Goal: Transaction & Acquisition: Purchase product/service

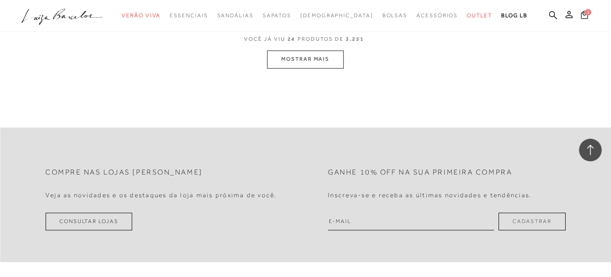
scroll to position [1851, 0]
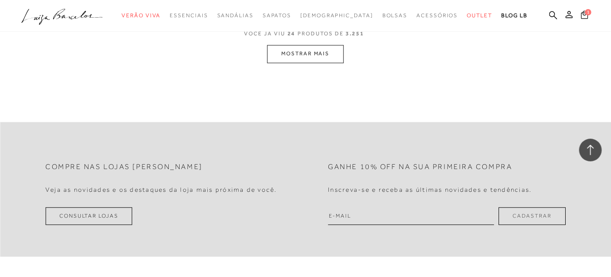
click at [313, 46] on button "MOSTRAR MAIS" at bounding box center [305, 54] width 76 height 18
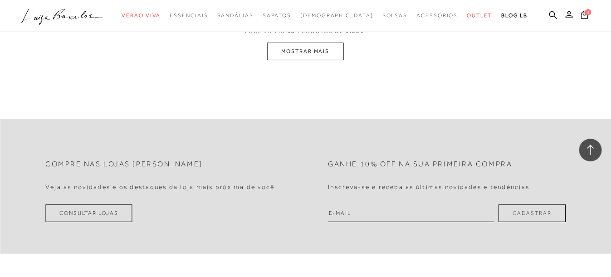
scroll to position [3632, 0]
click at [301, 47] on button "MOSTRAR MAIS" at bounding box center [305, 53] width 76 height 18
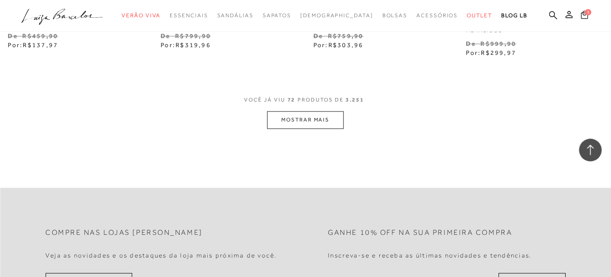
scroll to position [5330, 0]
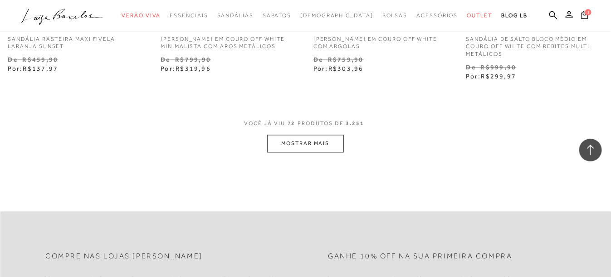
click at [315, 136] on button "MOSTRAR MAIS" at bounding box center [305, 144] width 76 height 18
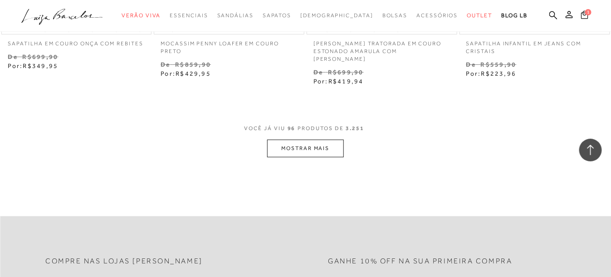
scroll to position [7099, 0]
click at [310, 139] on button "MOSTRAR MAIS" at bounding box center [305, 148] width 76 height 18
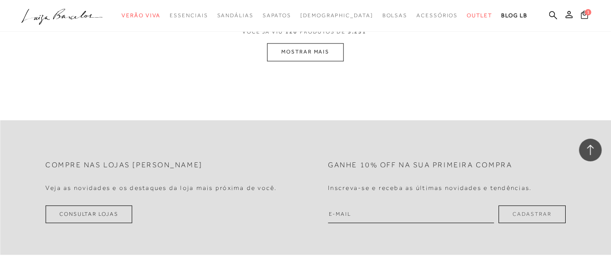
scroll to position [8958, 0]
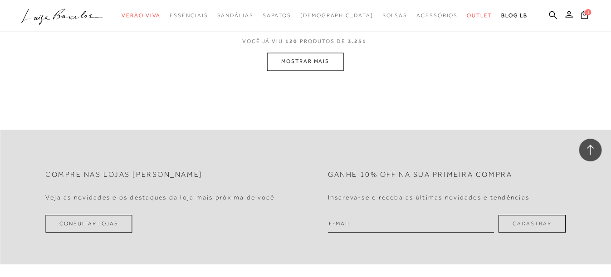
click at [302, 53] on button "MOSTRAR MAIS" at bounding box center [305, 62] width 76 height 18
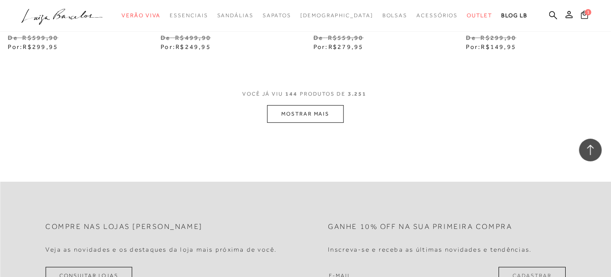
click at [298, 105] on button "MOSTRAR MAIS" at bounding box center [305, 114] width 76 height 18
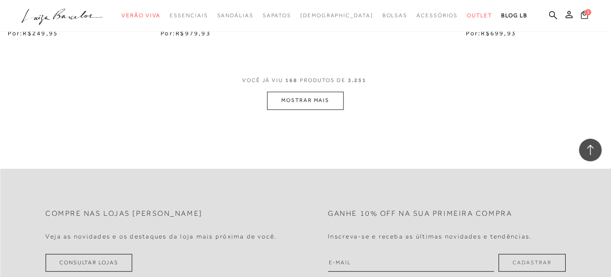
scroll to position [12591, 0]
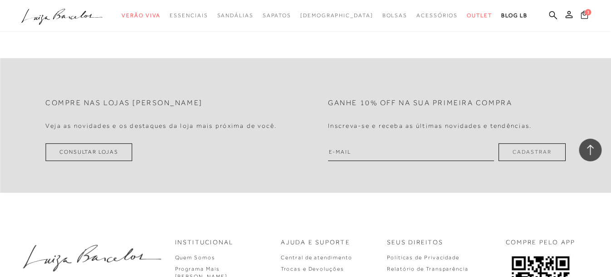
click at [585, 12] on span "1" at bounding box center [588, 12] width 6 height 6
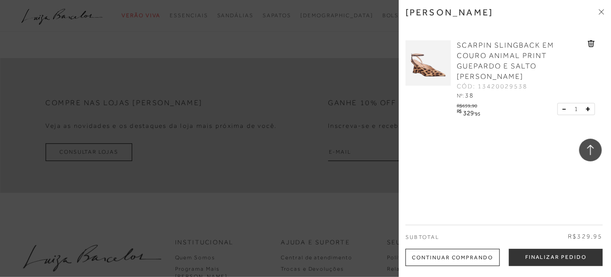
click at [507, 49] on span "SCARPIN SLINGBACK EM COURO ANIMAL PRINT GUEPARDO E SALTO [PERSON_NAME]" at bounding box center [505, 60] width 97 height 39
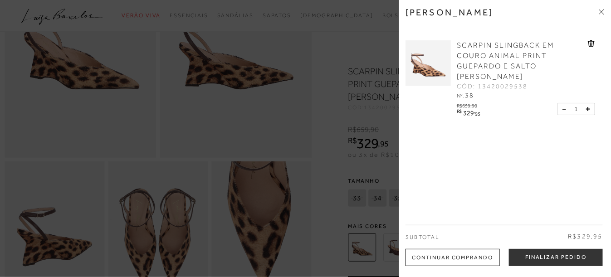
scroll to position [136, 0]
click at [340, 194] on div at bounding box center [305, 138] width 611 height 277
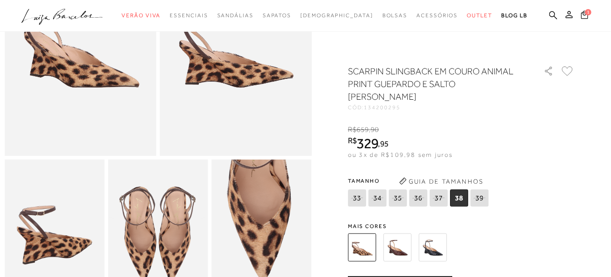
click at [482, 210] on div "SCARPIN SLINGBACK EM COURO ANIMAL PRINT GUEPARDO E SALTO [PERSON_NAME] CÓD: 134…" at bounding box center [461, 272] width 227 height 415
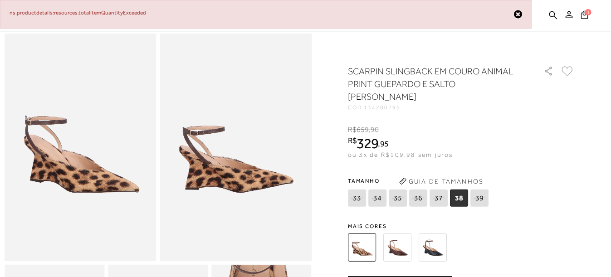
scroll to position [45, 0]
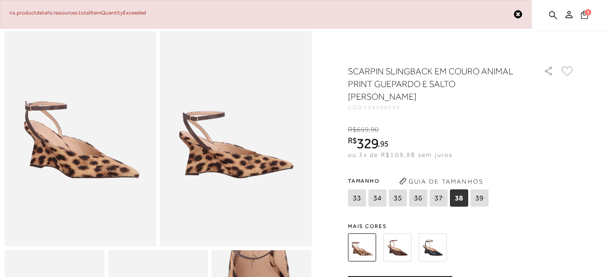
click at [585, 12] on span "1" at bounding box center [588, 12] width 6 height 6
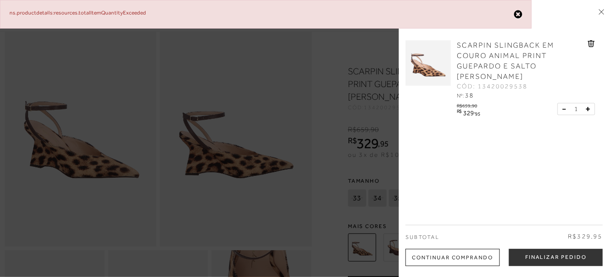
click at [604, 8] on div "[PERSON_NAME] SCARPIN SLINGBACK EM COURO ANIMAL PRINT GUEPARDO E SALTO [PERSON_…" at bounding box center [505, 138] width 212 height 277
drag, startPoint x: 534, startPoint y: 79, endPoint x: 528, endPoint y: 81, distance: 6.3
click at [528, 81] on div "SCARPIN SLINGBACK EM COURO ANIMAL PRINT GUEPARDO E SALTO [PERSON_NAME] CÓD: 134…" at bounding box center [520, 70] width 133 height 60
copy div "[PERSON_NAME] CÓD: 13420029538"
click at [513, 14] on div "ns.productdetails:resources.totalItemQuantityExceeded" at bounding box center [266, 15] width 512 height 10
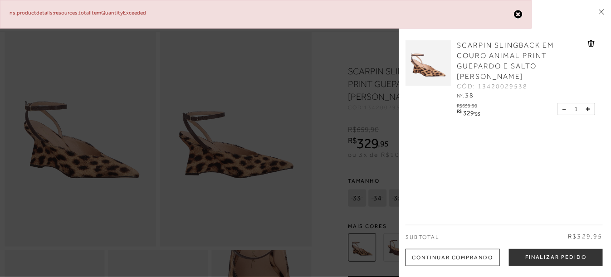
click at [606, 14] on div "[PERSON_NAME] SCARPIN SLINGBACK EM COURO ANIMAL PRINT GUEPARDO E SALTO [PERSON_…" at bounding box center [505, 138] width 212 height 277
drag, startPoint x: 593, startPoint y: 8, endPoint x: 590, endPoint y: -2, distance: 10.5
click at [590, 0] on html "ns.productdetails:resources.totalItemQuantityExceeded Página de detalhes do pro…" at bounding box center [305, 93] width 611 height 277
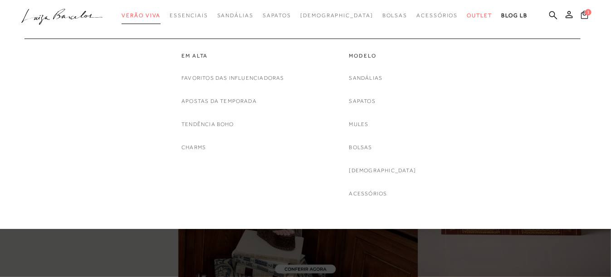
click at [154, 16] on span "Verão Viva" at bounding box center [141, 15] width 39 height 6
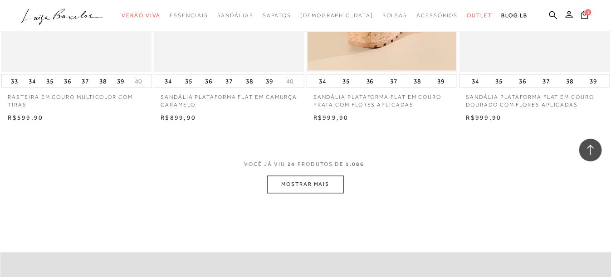
scroll to position [1636, 0]
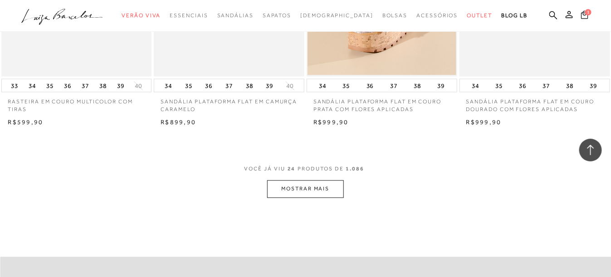
click at [297, 187] on button "MOSTRAR MAIS" at bounding box center [305, 189] width 76 height 18
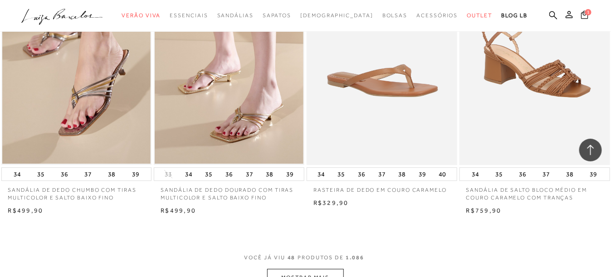
scroll to position [3450, 0]
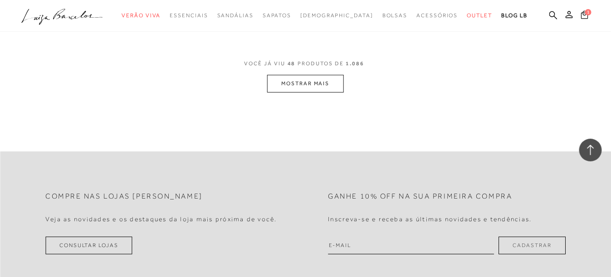
click at [315, 84] on button "MOSTRAR MAIS" at bounding box center [305, 84] width 76 height 18
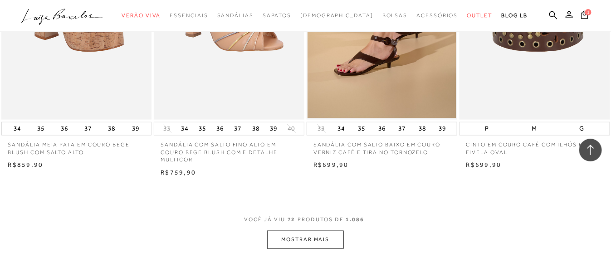
scroll to position [5037, 0]
